Goal: Task Accomplishment & Management: Manage account settings

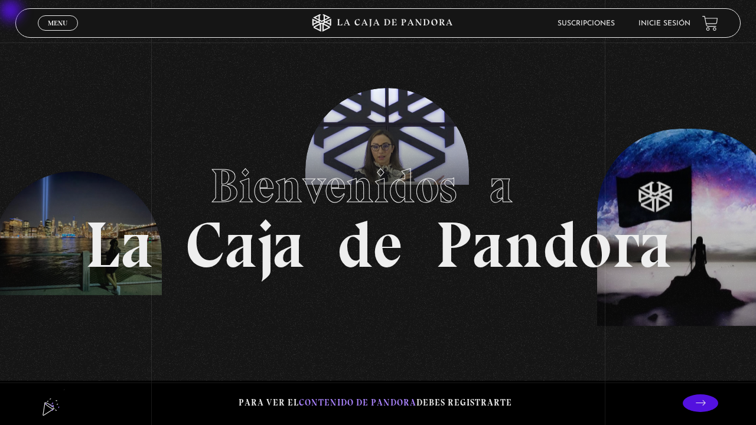
click at [566, 23] on link "Inicie sesión" at bounding box center [664, 23] width 52 height 7
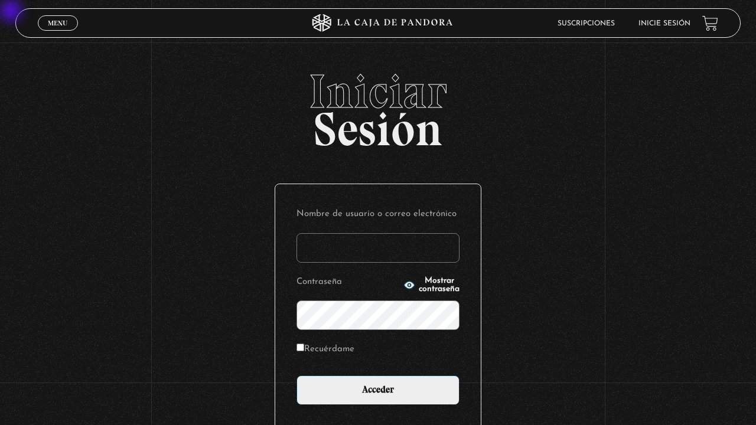
click at [384, 223] on label "Nombre de usuario o correo electrónico" at bounding box center [377, 214] width 163 height 18
click at [384, 233] on input "Nombre de usuario o correo electrónico" at bounding box center [377, 248] width 163 height 30
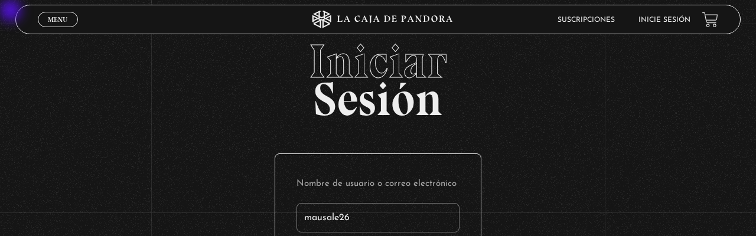
type input "mausale26"
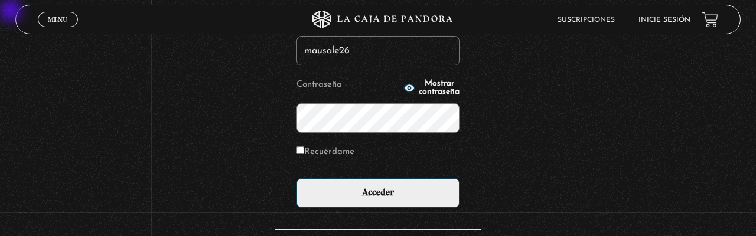
click at [296, 178] on input "Acceder" at bounding box center [377, 193] width 163 height 30
